Goal: Information Seeking & Learning: Learn about a topic

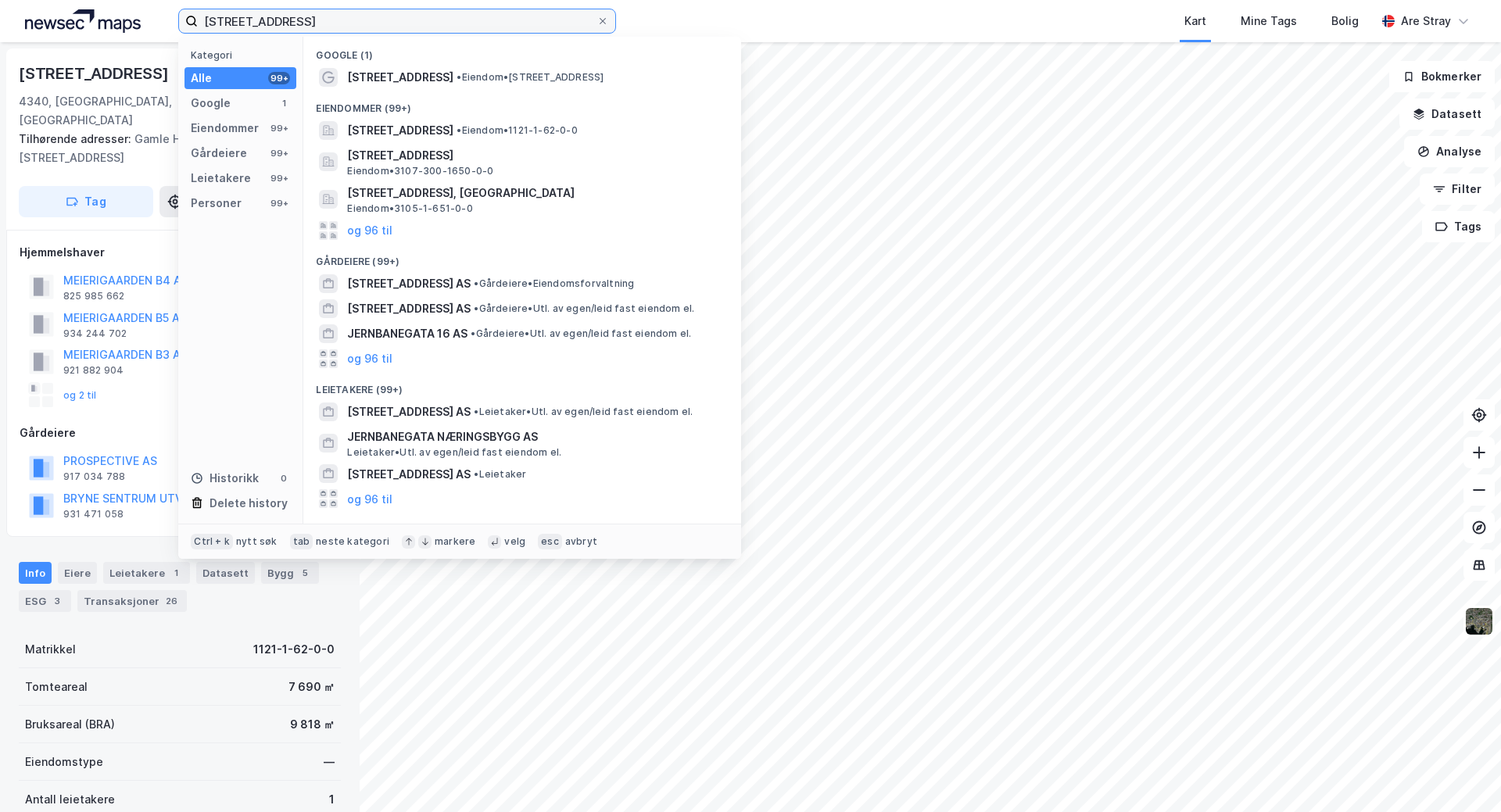
drag, startPoint x: 251, startPoint y: 7, endPoint x: 140, endPoint y: 1, distance: 111.2
click at [140, 1] on div "[STREET_ADDRESS], bryne Kategori Alle 99+ Google 1 Eiendommer 99+ Gårdeiere 99+…" at bounding box center [750, 21] width 1501 height 42
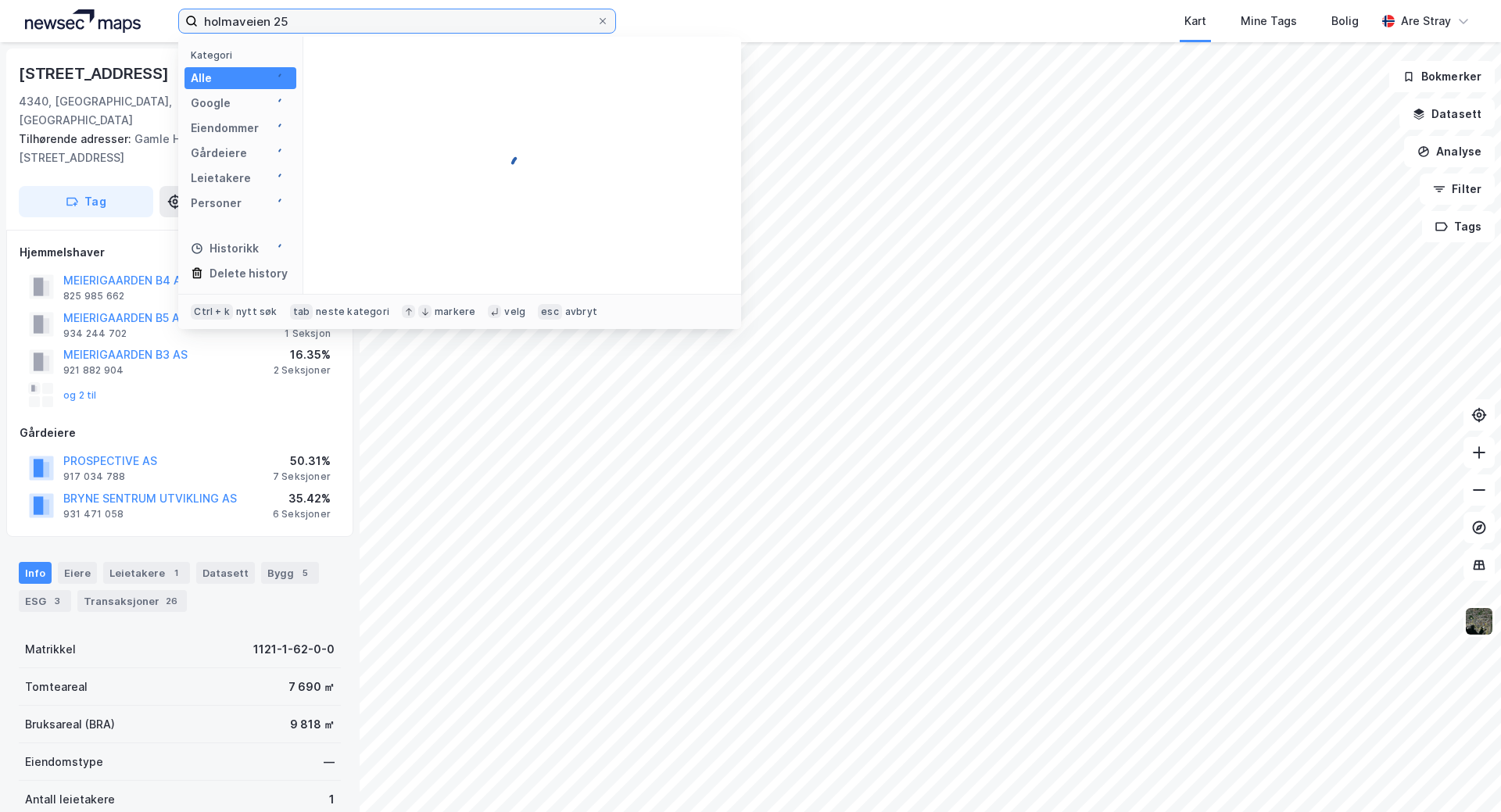
type input "holmaveien 25"
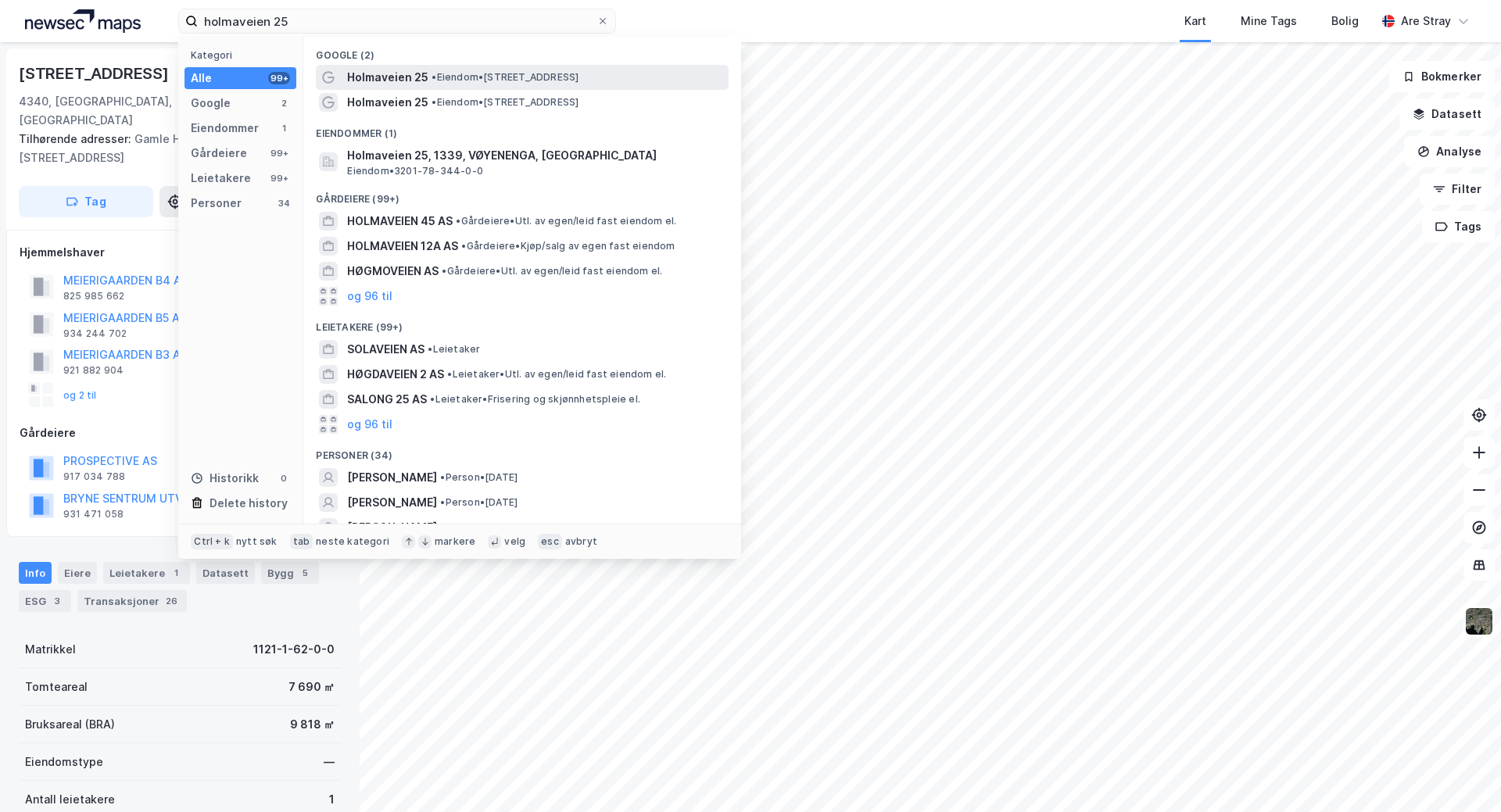
click at [363, 79] on span "Holmaveien 25" at bounding box center [387, 78] width 81 height 19
